Goal: Task Accomplishment & Management: Manage account settings

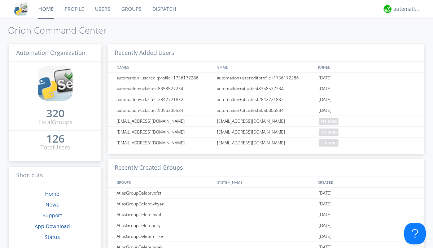
click at [130, 9] on link "Groups" at bounding box center [131, 9] width 31 height 18
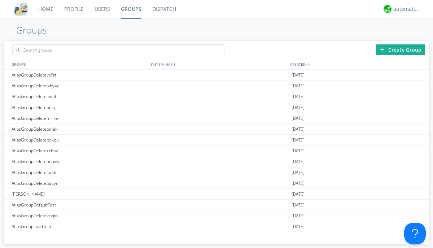
click at [400, 49] on div "Create Group" at bounding box center [400, 49] width 49 height 11
click at [130, 9] on link "Groups" at bounding box center [130, 9] width 31 height 18
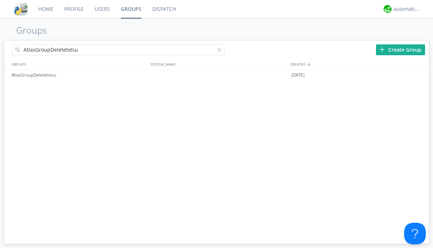
type input "AtlasGroupDeletetvtsu"
click at [221, 51] on div at bounding box center [220, 51] width 7 height 7
type input "AtlasGroupDeletetvtsu"
click at [79, 75] on div "AtlasGroupDeletetvtsu" at bounding box center [79, 75] width 139 height 11
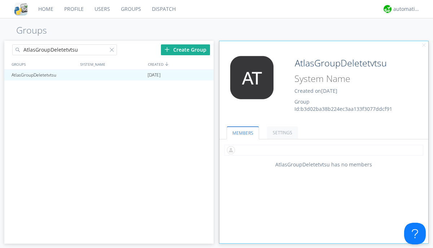
click at [323, 150] on input "text" at bounding box center [323, 150] width 199 height 11
type input "automation+atlas0005"
click at [322, 150] on input "text" at bounding box center [323, 150] width 199 height 11
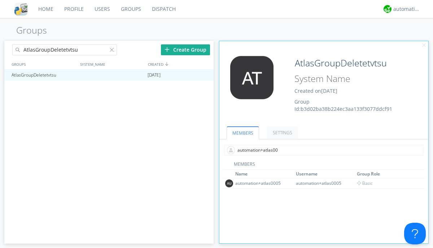
type input "automation+atlas0004"
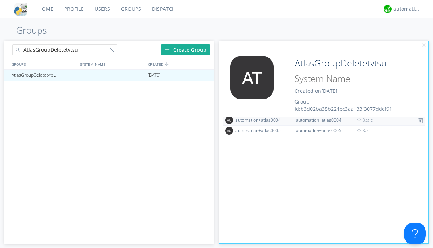
click at [417, 120] on img at bounding box center [419, 121] width 5 height 6
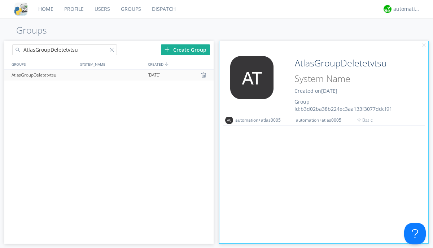
click at [204, 75] on div at bounding box center [204, 75] width 7 height 6
